Goal: Task Accomplishment & Management: Manage account settings

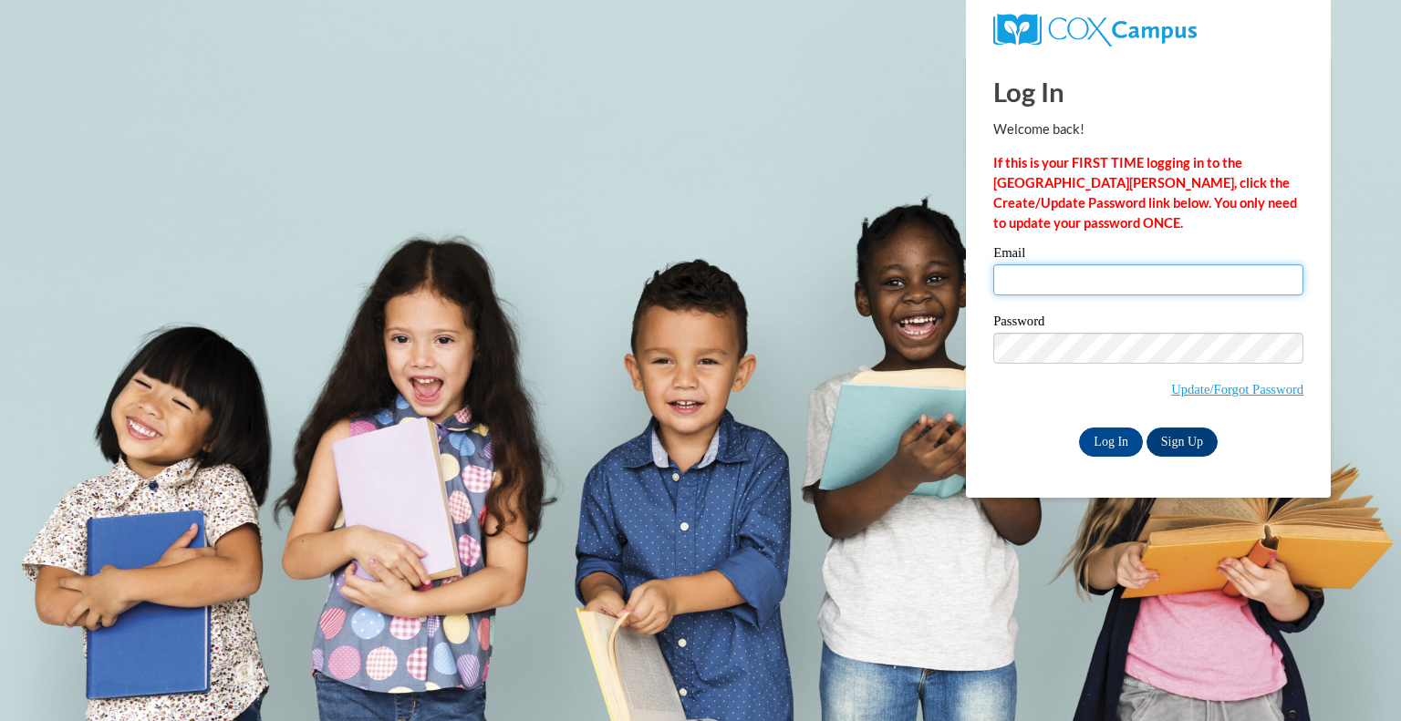
click at [1044, 268] on input "Email" at bounding box center [1148, 279] width 310 height 31
type input "[PERSON_NAME][EMAIL_ADDRESS][PERSON_NAME][DOMAIN_NAME]"
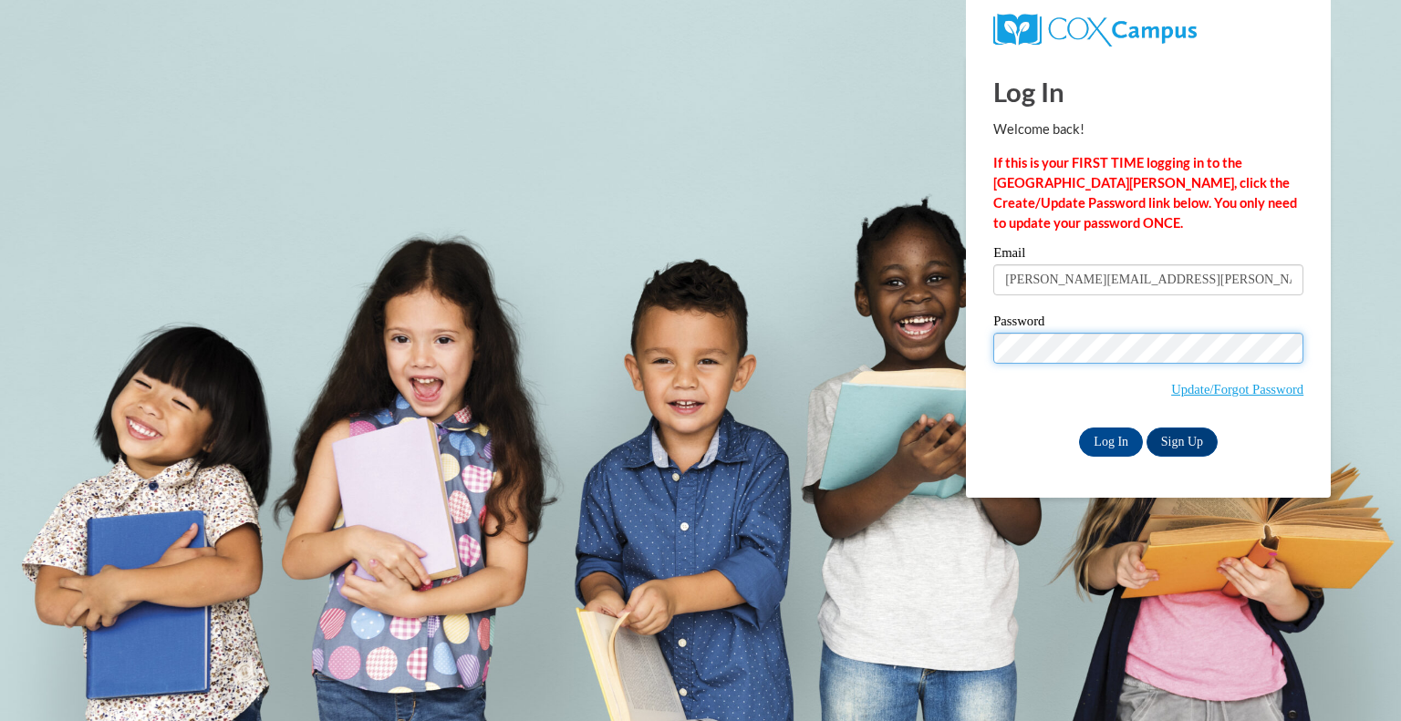
click at [1079, 428] on input "Log In" at bounding box center [1111, 442] width 64 height 29
click at [1112, 440] on input "Log In" at bounding box center [1111, 442] width 64 height 29
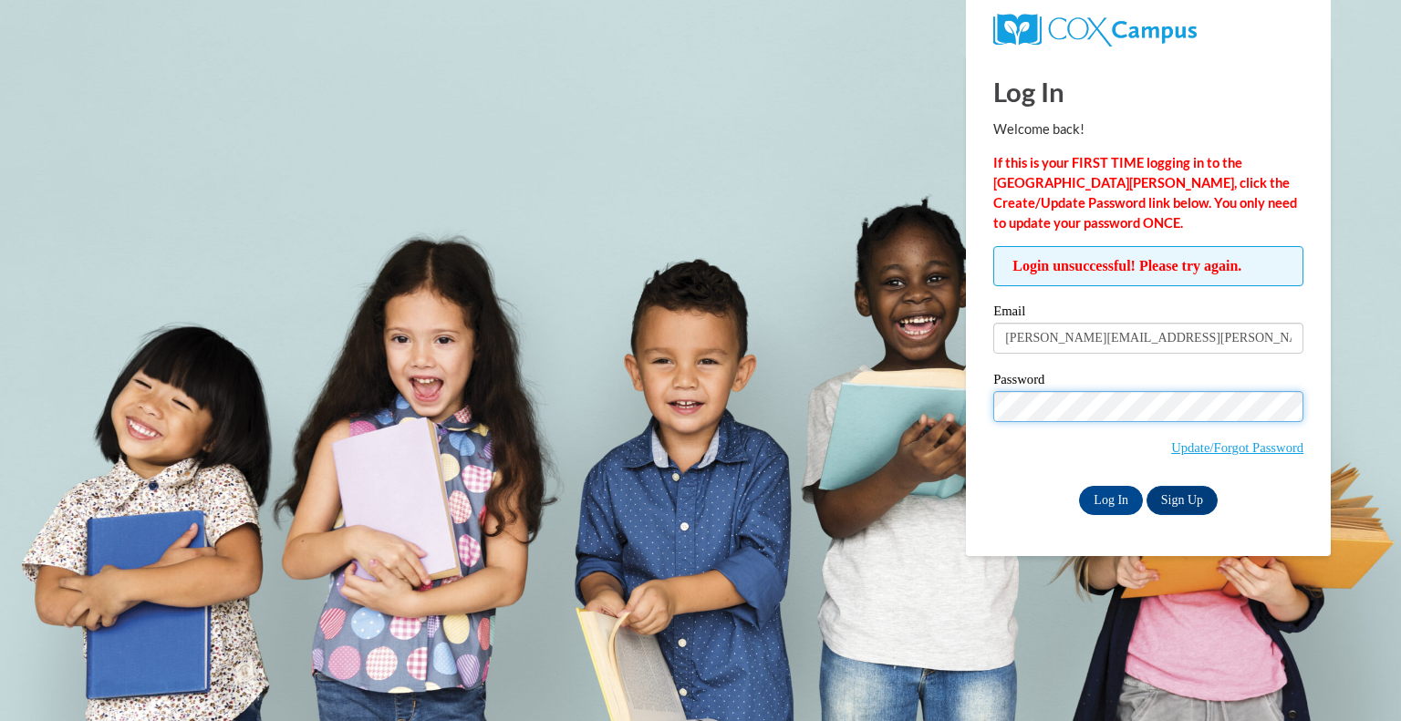
click at [1079, 486] on input "Log In" at bounding box center [1111, 500] width 64 height 29
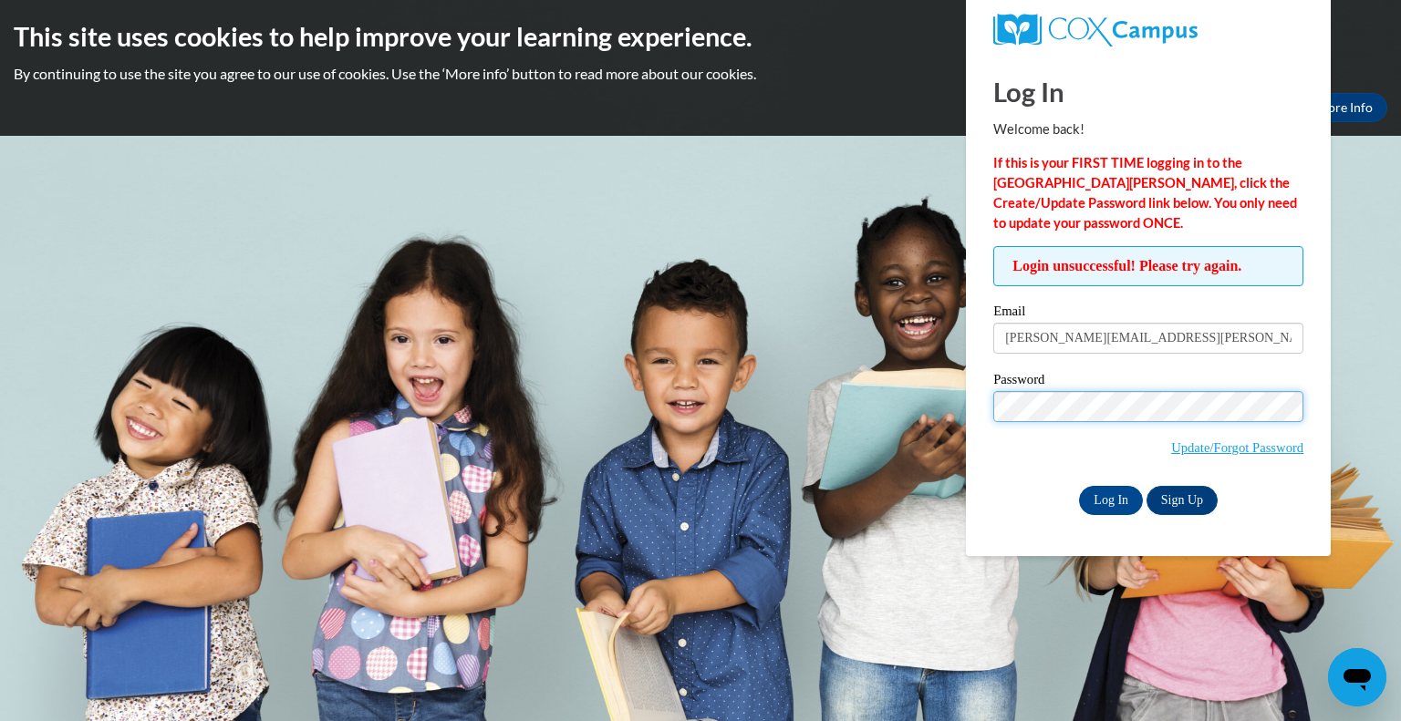
click at [1079, 486] on input "Log In" at bounding box center [1111, 500] width 64 height 29
